Goal: Check status: Check status

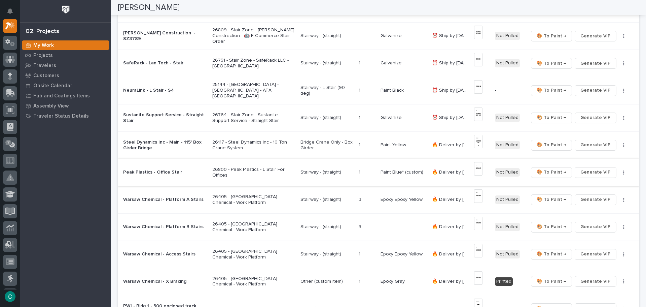
scroll to position [303, 0]
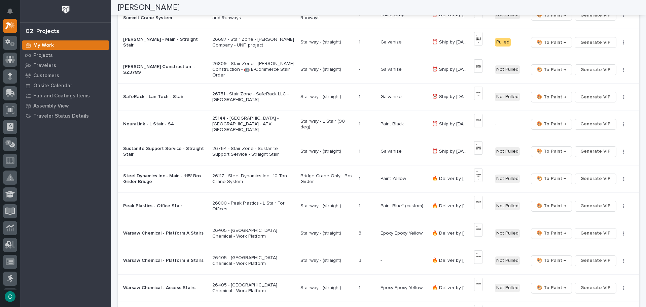
click at [269, 119] on p "25144 - [GEOGRAPHIC_DATA] - [GEOGRAPHIC_DATA] - ATX [GEOGRAPHIC_DATA]" at bounding box center [253, 123] width 83 height 17
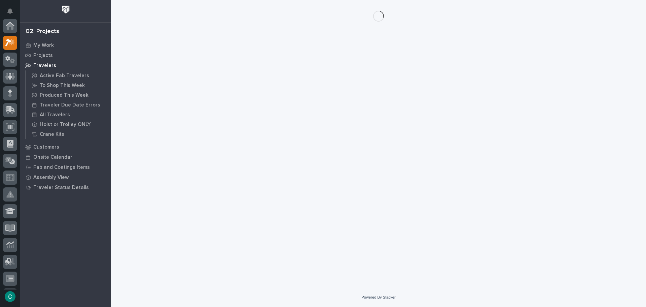
scroll to position [17, 0]
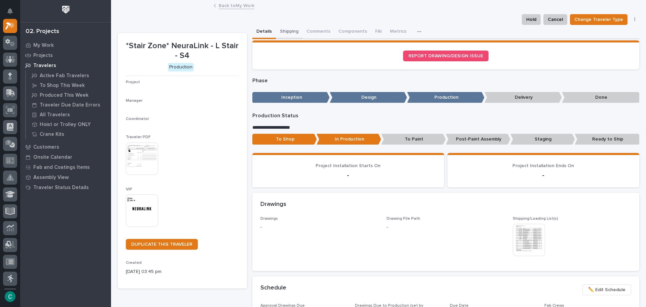
click at [286, 29] on button "Shipping" at bounding box center [289, 32] width 27 height 14
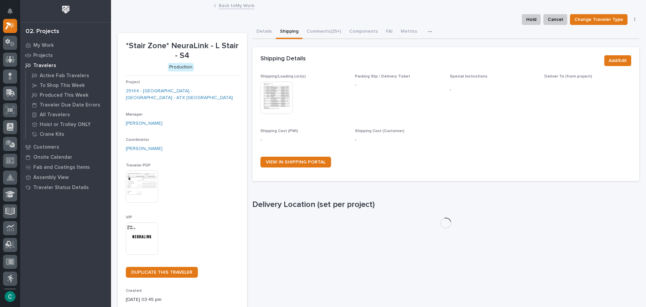
click at [270, 92] on img at bounding box center [277, 97] width 32 height 32
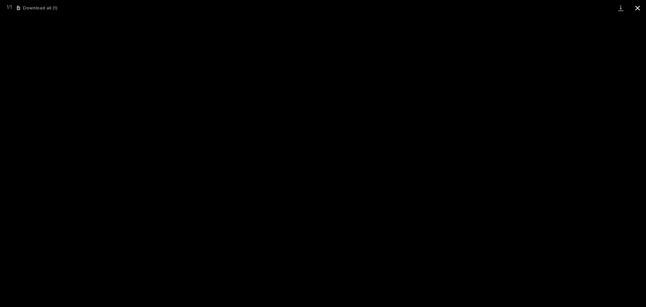
click at [638, 5] on button "Close gallery" at bounding box center [637, 8] width 17 height 16
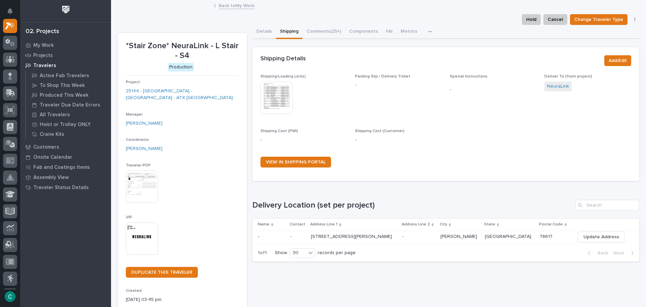
click at [242, 4] on link "Back to My Work" at bounding box center [237, 5] width 36 height 8
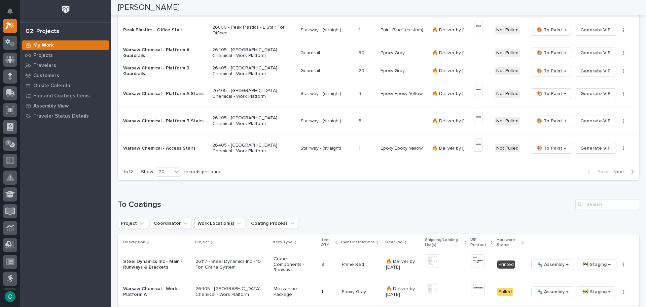
scroll to position [438, 0]
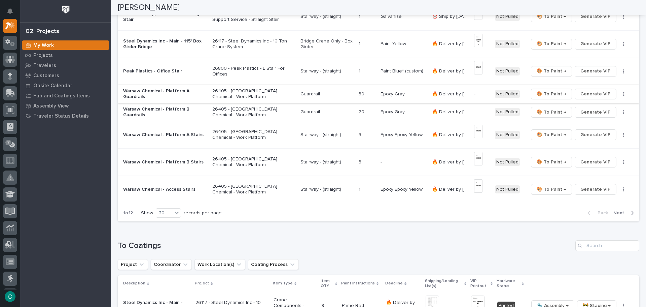
click at [581, 95] on span "Generate VIP" at bounding box center [596, 94] width 30 height 8
click at [581, 113] on span "Generate VIP" at bounding box center [596, 112] width 30 height 8
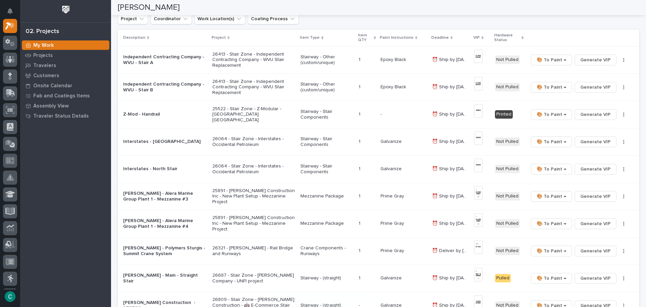
scroll to position [404, 0]
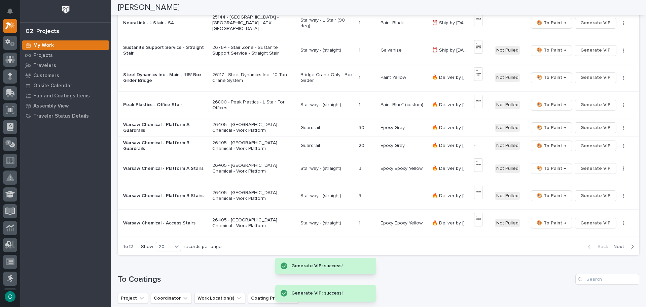
click at [622, 246] on span "Next" at bounding box center [621, 246] width 15 height 6
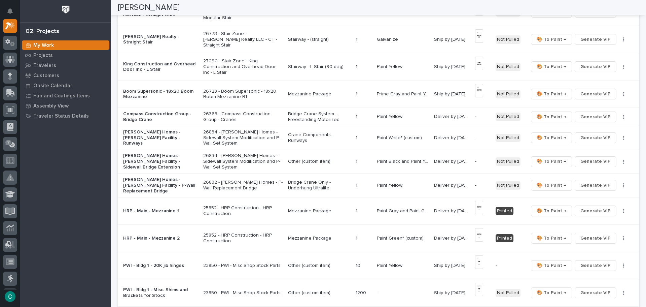
scroll to position [205, 0]
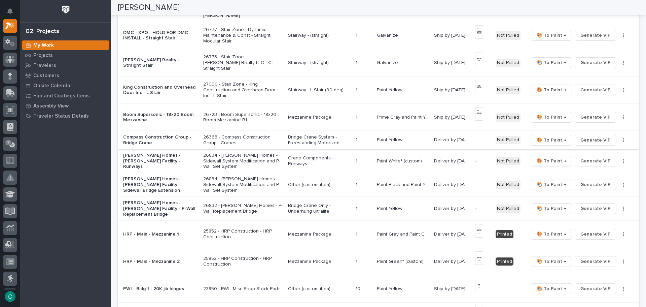
click at [597, 136] on span "Generate VIP" at bounding box center [596, 140] width 30 height 8
click at [297, 136] on p "Bridge Crane System - Freestanding Motorized" at bounding box center [319, 139] width 62 height 11
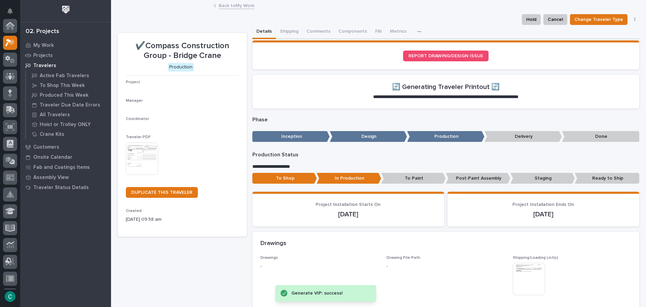
scroll to position [17, 0]
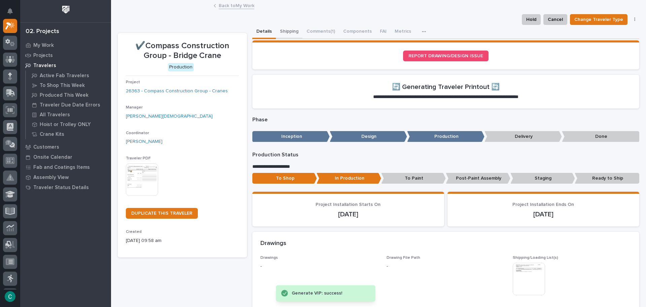
click at [287, 28] on button "Shipping" at bounding box center [289, 32] width 27 height 14
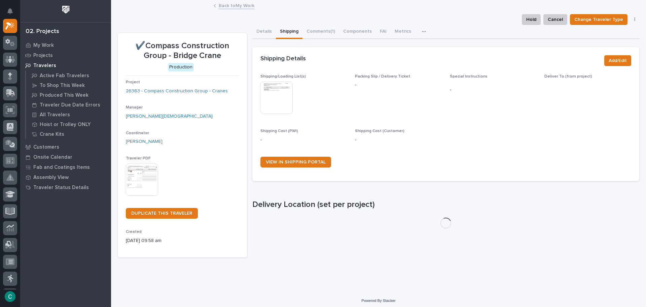
click at [287, 109] on img at bounding box center [277, 97] width 32 height 32
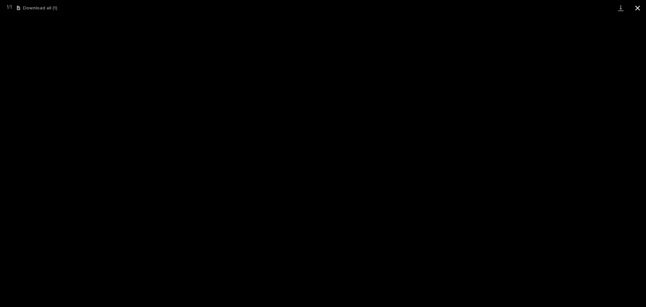
click at [639, 8] on button "Close gallery" at bounding box center [637, 8] width 17 height 16
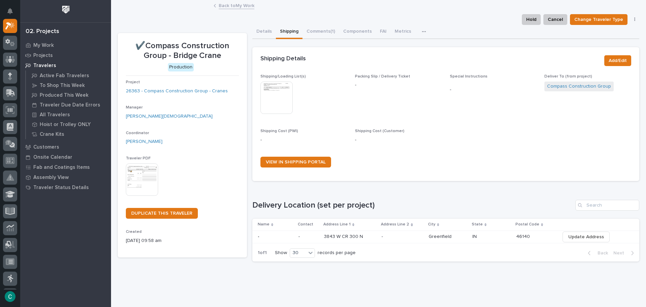
click at [250, 4] on link "Back to My Work" at bounding box center [237, 5] width 36 height 8
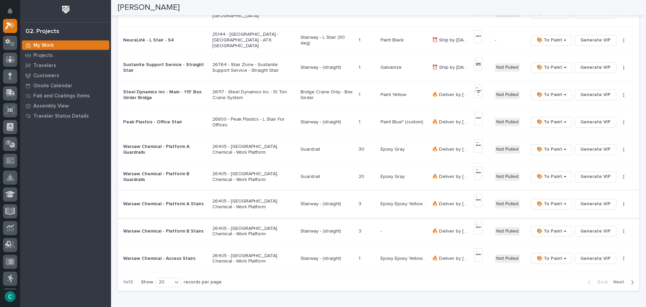
scroll to position [471, 0]
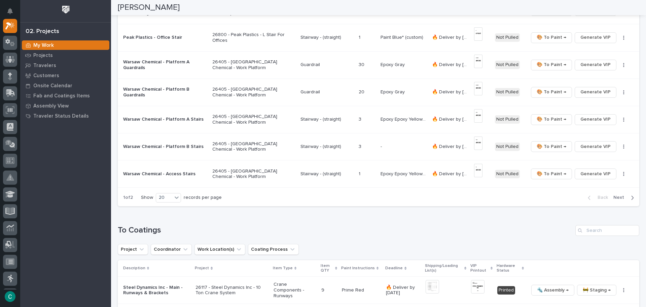
click at [614, 197] on span "Next" at bounding box center [621, 197] width 15 height 6
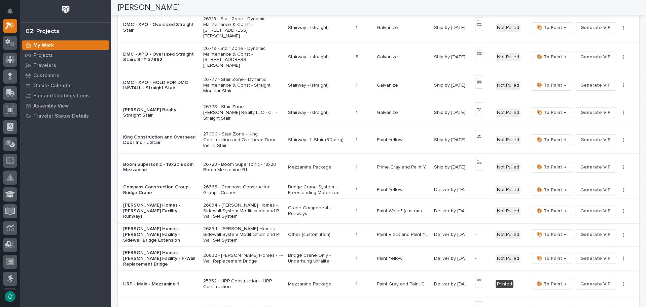
scroll to position [196, 0]
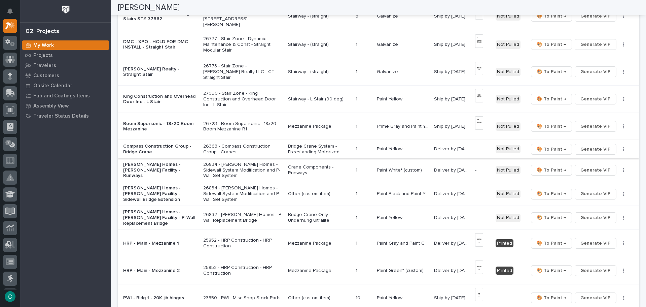
click at [593, 147] on span "Generate VIP" at bounding box center [596, 149] width 30 height 8
click at [588, 166] on span "Generate VIP" at bounding box center [596, 170] width 30 height 8
click at [587, 191] on span "Generate VIP" at bounding box center [596, 193] width 30 height 8
click at [584, 213] on span "Generate VIP" at bounding box center [596, 217] width 30 height 8
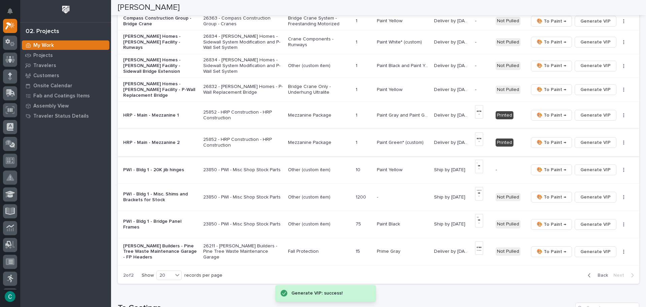
scroll to position [331, 0]
